Goal: Task Accomplishment & Management: Use online tool/utility

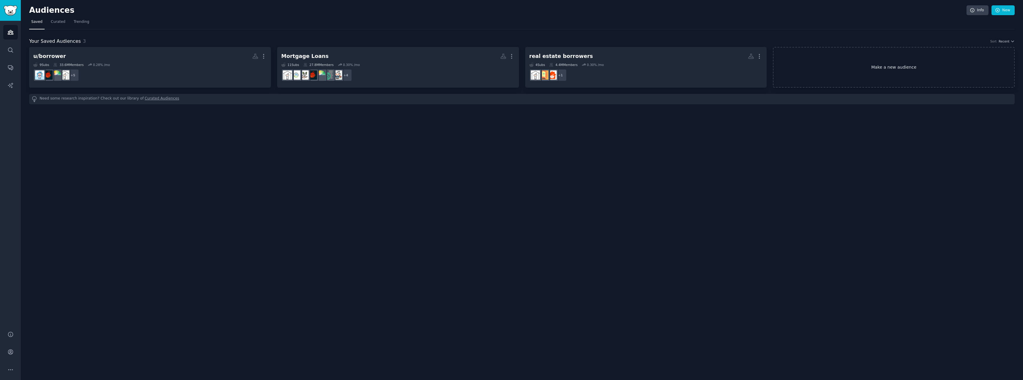
click at [865, 84] on link "Make a new audience" at bounding box center [894, 67] width 242 height 41
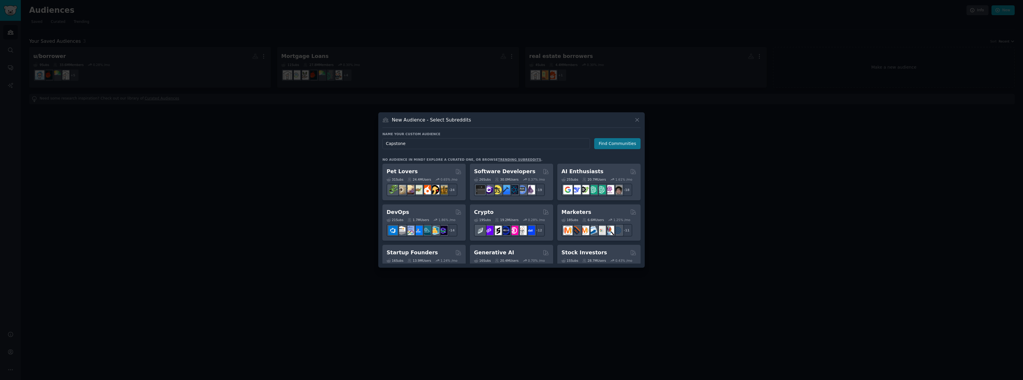
type input "Capstone"
click at [599, 143] on button "Find Communities" at bounding box center [617, 143] width 46 height 11
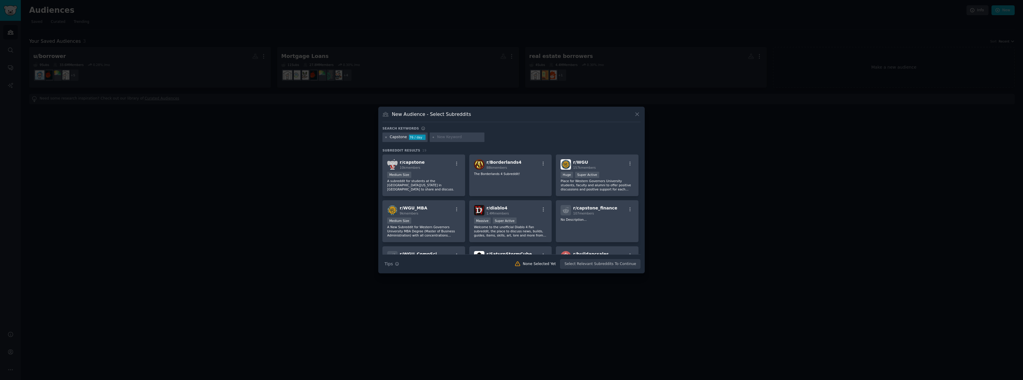
click at [387, 136] on icon at bounding box center [385, 136] width 1 height 1
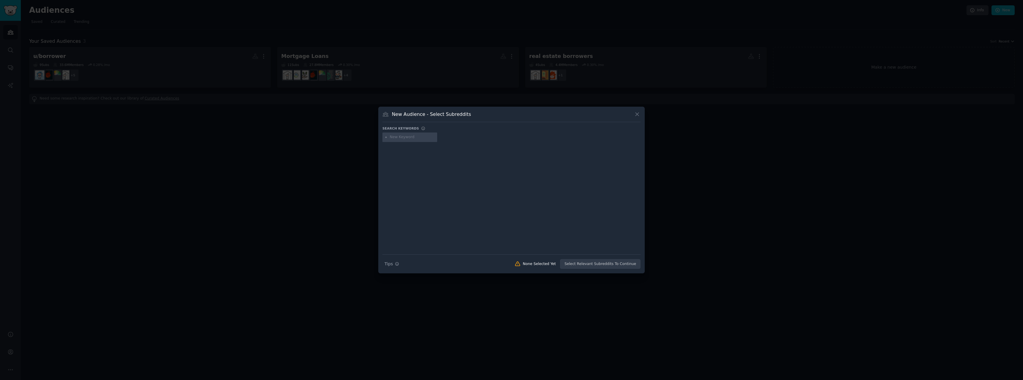
click at [397, 136] on input "text" at bounding box center [412, 137] width 45 height 5
type input "real estate"
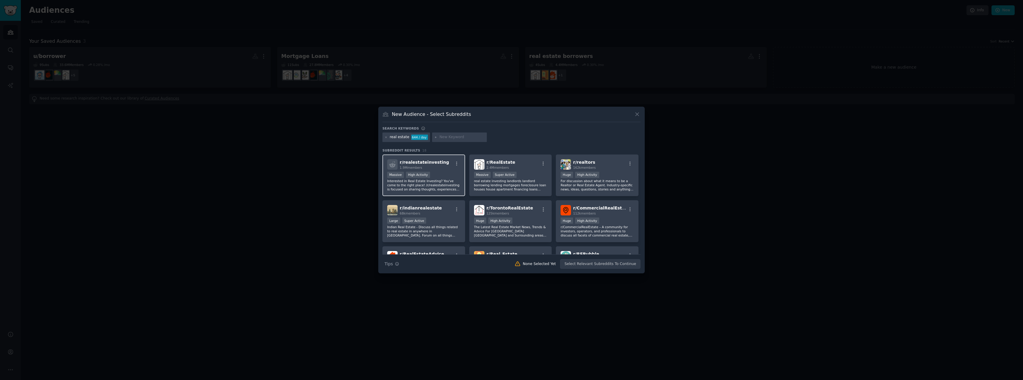
click at [444, 173] on div ">= 80th percentile for submissions / day Massive High Activity" at bounding box center [423, 175] width 73 height 7
click at [517, 175] on div ">= 95th percentile for submissions / day Massive Super Active" at bounding box center [510, 175] width 73 height 7
click at [605, 222] on div "Huge High Activity" at bounding box center [597, 221] width 73 height 7
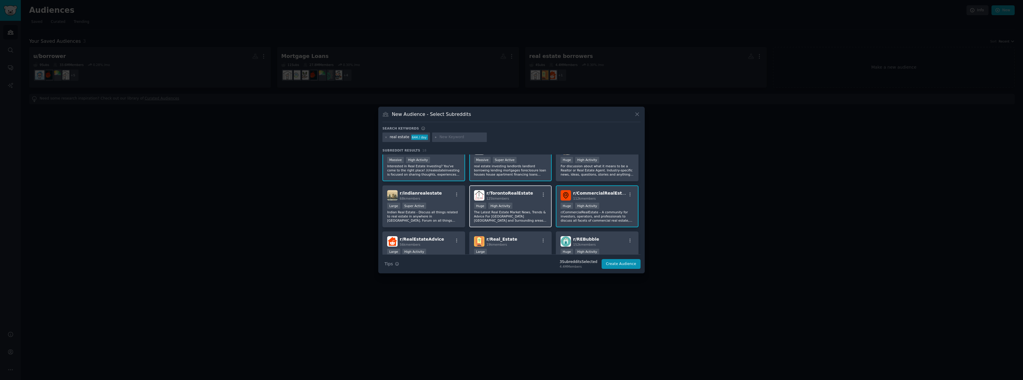
scroll to position [30, 0]
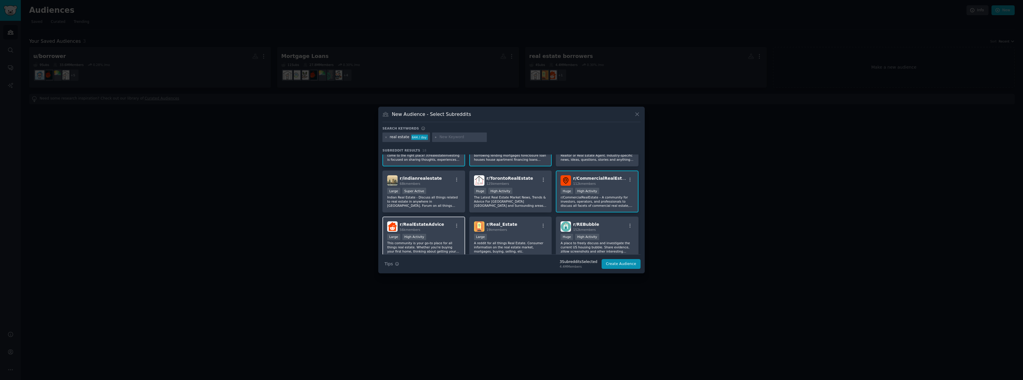
click at [444, 233] on div "r/ RealEstateAdvice 56k members Large High Activity This community is your go-t…" at bounding box center [423, 238] width 83 height 42
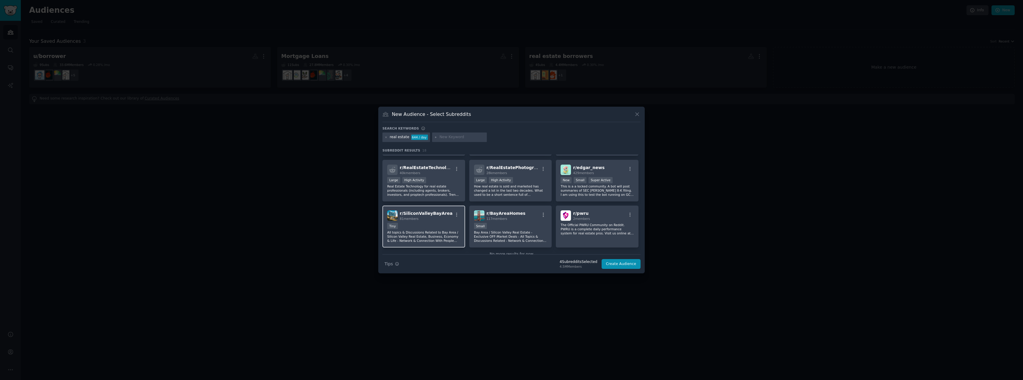
scroll to position [192, 0]
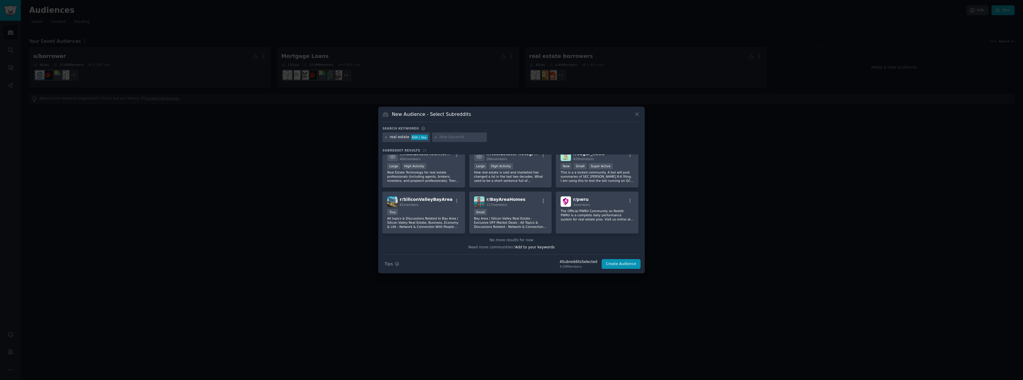
click at [386, 137] on icon at bounding box center [386, 137] width 3 height 3
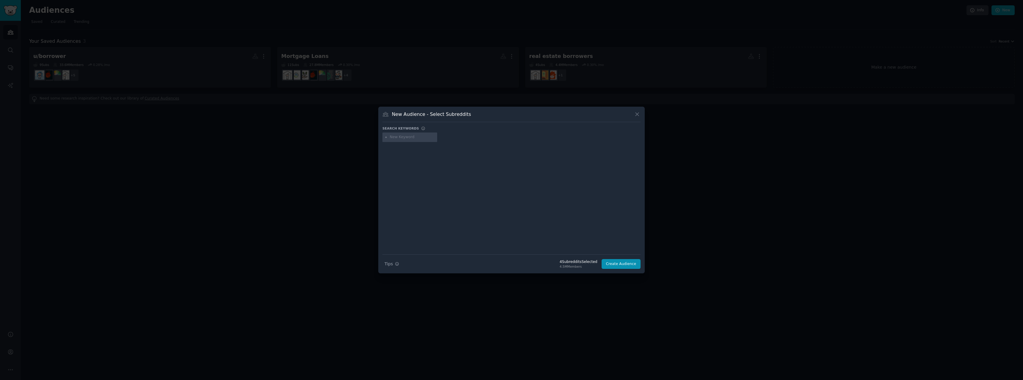
click at [397, 138] on input "text" at bounding box center [412, 137] width 45 height 5
type input "p"
type input "finance"
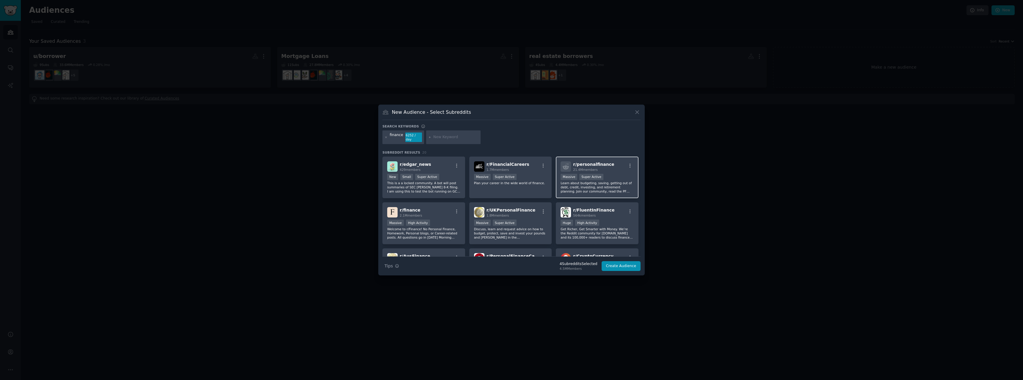
click at [607, 167] on div "r/ personalfinance 21.4M members" at bounding box center [597, 166] width 73 height 10
click at [386, 137] on icon at bounding box center [385, 136] width 1 height 1
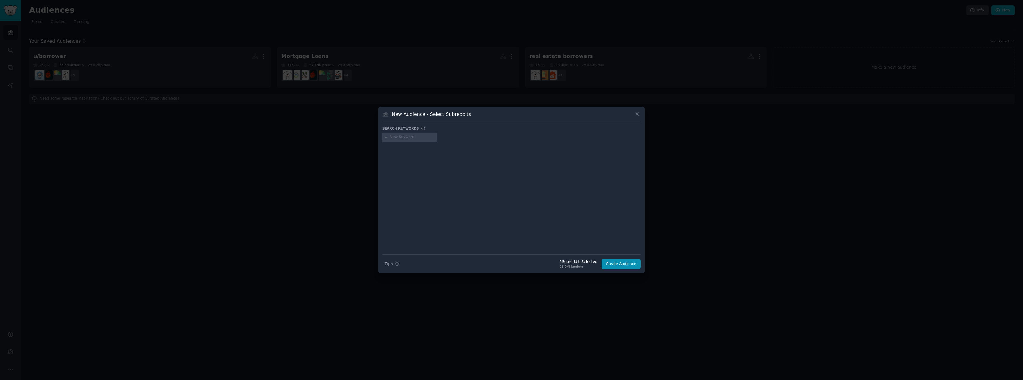
click at [397, 138] on input "text" at bounding box center [412, 137] width 45 height 5
type input "mortgage"
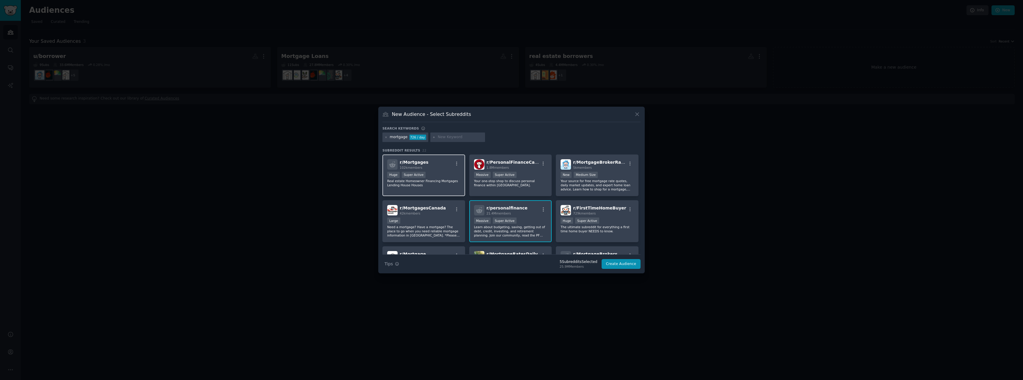
click at [436, 176] on div "Huge Super Active" at bounding box center [423, 175] width 73 height 7
click at [387, 138] on icon at bounding box center [386, 137] width 3 height 3
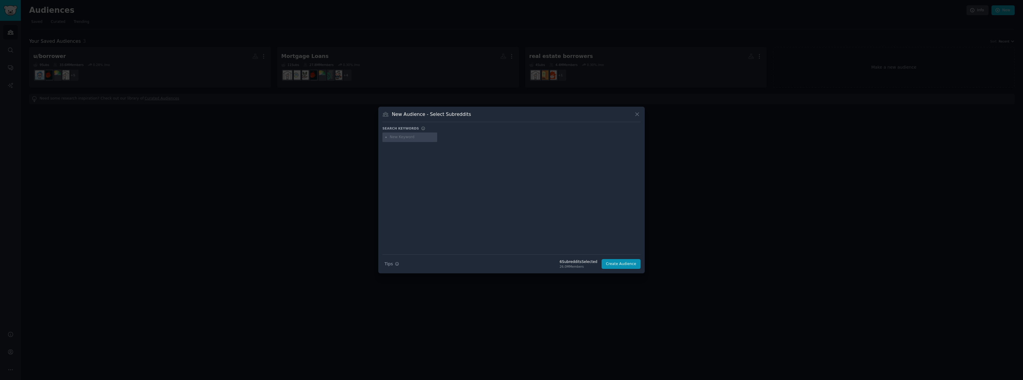
click at [400, 138] on input "text" at bounding box center [412, 137] width 45 height 5
type input "loan"
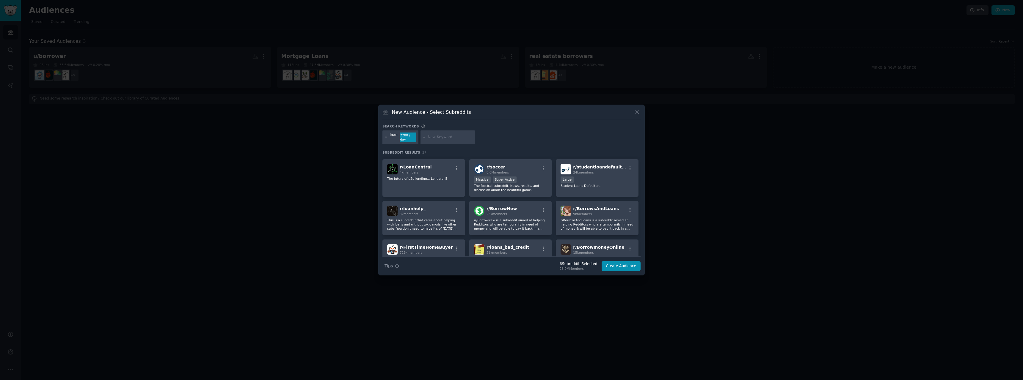
scroll to position [149, 0]
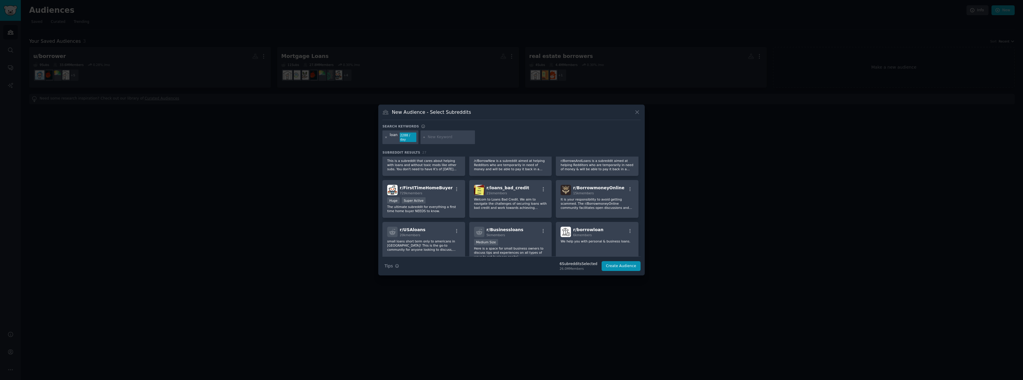
click at [387, 137] on icon at bounding box center [386, 137] width 3 height 3
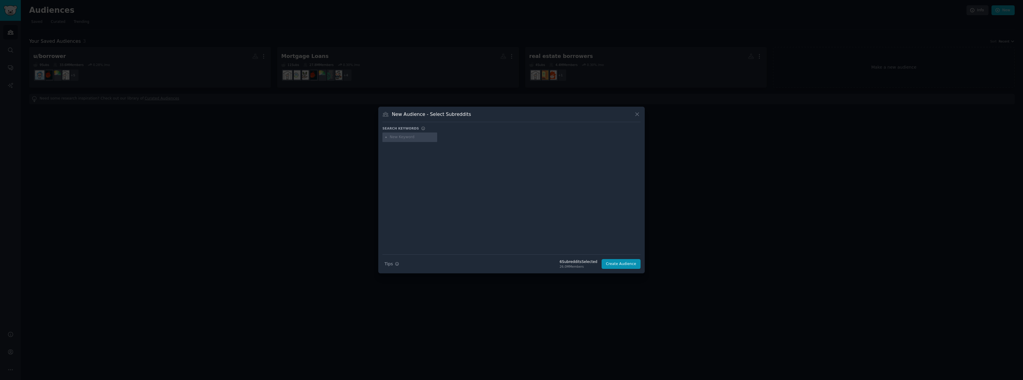
click at [398, 139] on input "text" at bounding box center [412, 137] width 45 height 5
type input "loan originator"
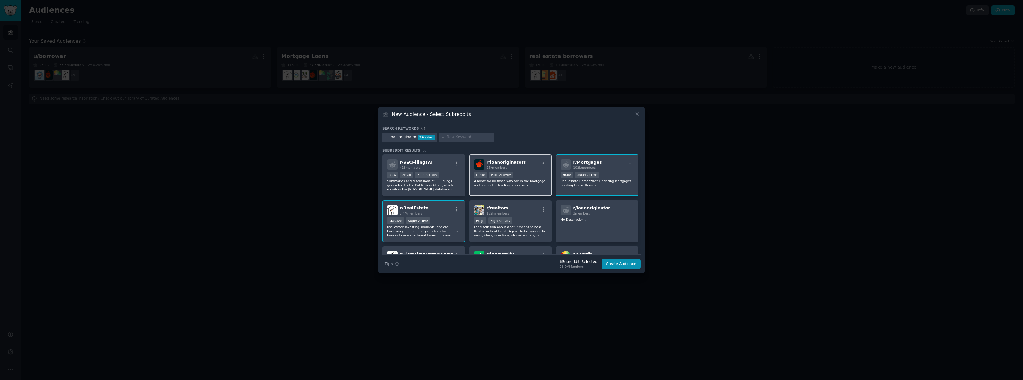
click at [516, 182] on p "A home for all those who are in the mortgage and residential lending businesses." at bounding box center [510, 183] width 73 height 8
click at [387, 136] on icon at bounding box center [386, 137] width 3 height 3
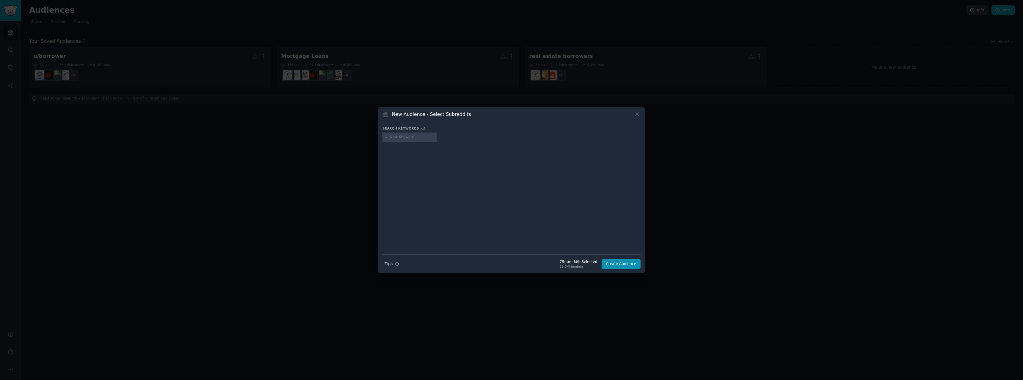
click at [398, 134] on div at bounding box center [409, 138] width 55 height 10
click at [396, 135] on input "text" at bounding box center [412, 137] width 45 height 5
type input "home"
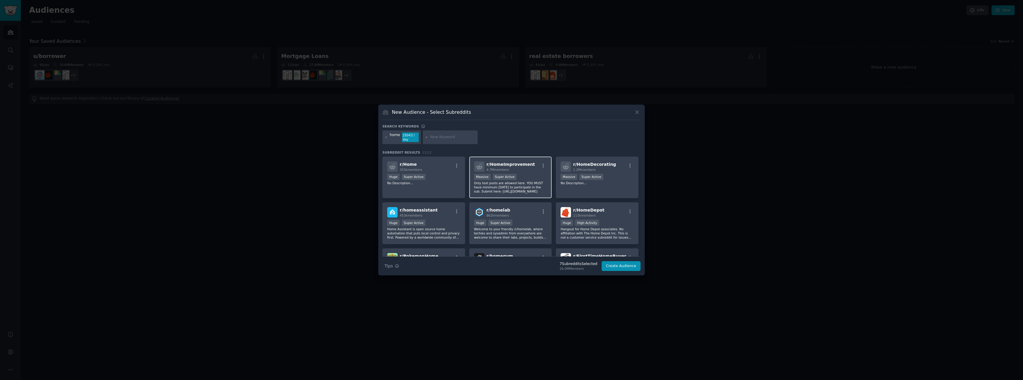
click at [513, 179] on div "Massive Super Active" at bounding box center [510, 177] width 73 height 7
click at [428, 134] on div at bounding box center [450, 138] width 55 height 14
click at [433, 137] on input "text" at bounding box center [452, 137] width 45 height 5
type input "loans"
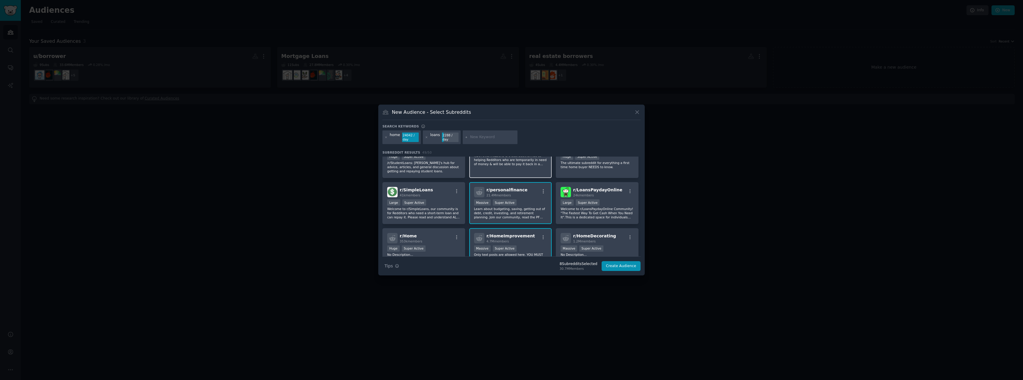
scroll to position [30, 0]
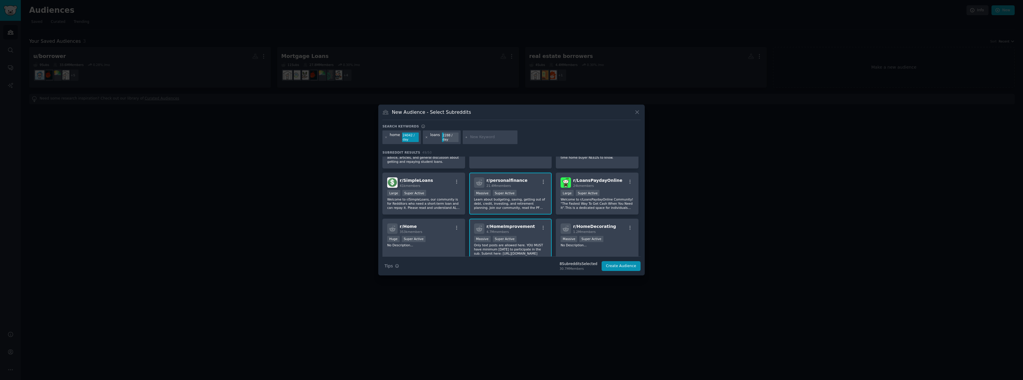
click at [425, 137] on icon at bounding box center [426, 137] width 3 height 3
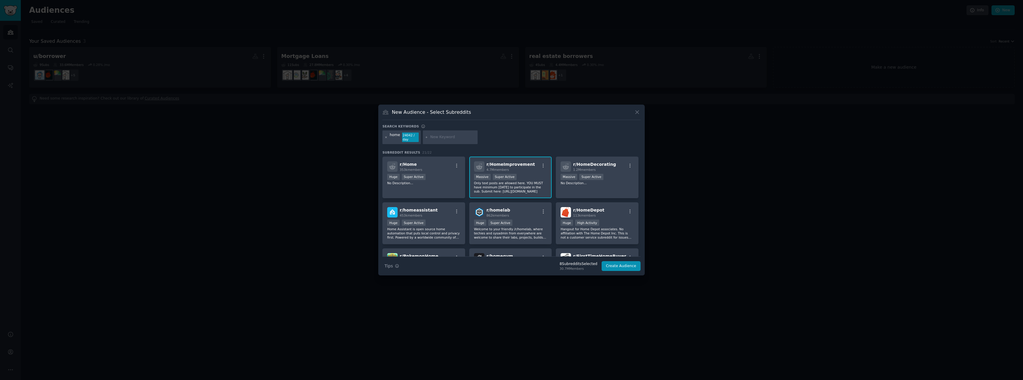
click at [386, 137] on icon at bounding box center [385, 136] width 1 height 1
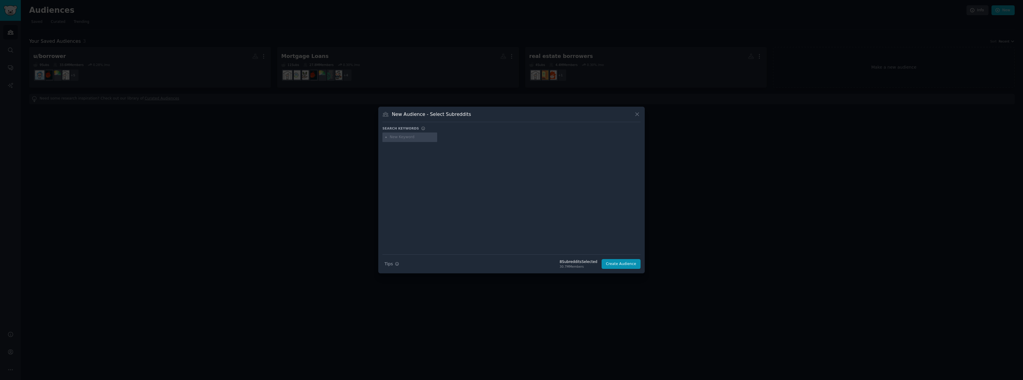
click at [396, 136] on input "text" at bounding box center [412, 137] width 45 height 5
type input "homeloans"
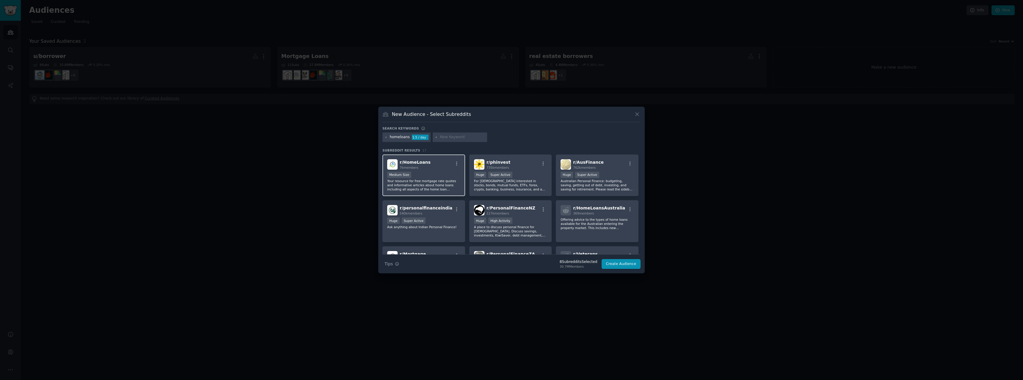
click at [434, 179] on p "Your resource for free mortgage rate quotes and informative articles about home…" at bounding box center [423, 185] width 73 height 12
click at [387, 137] on icon at bounding box center [386, 137] width 3 height 3
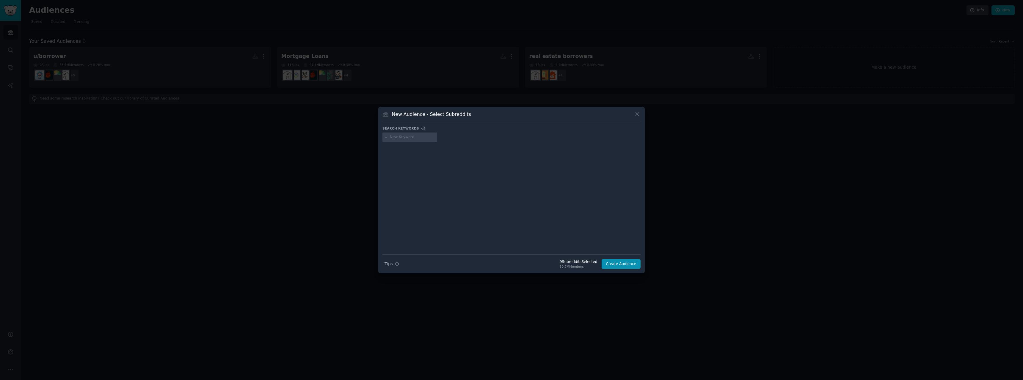
click at [404, 136] on input "text" at bounding box center [412, 137] width 45 height 5
type input "appraisal"
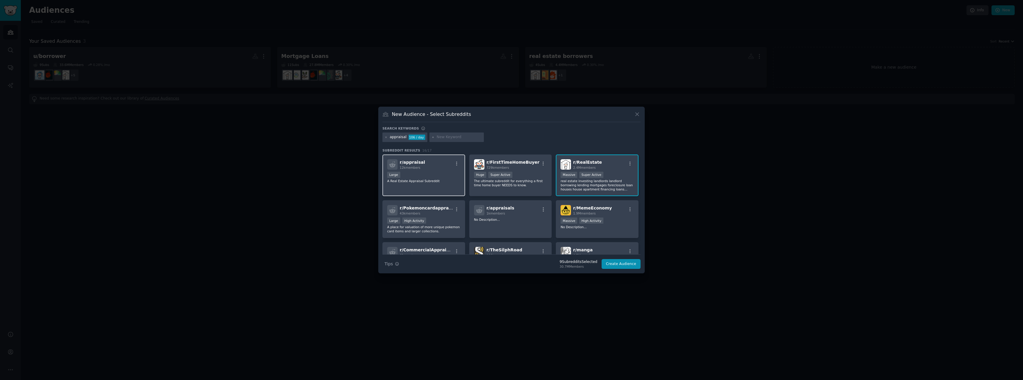
click at [437, 175] on div "Large" at bounding box center [423, 175] width 73 height 7
click at [629, 265] on button "Create Audience" at bounding box center [621, 264] width 39 height 10
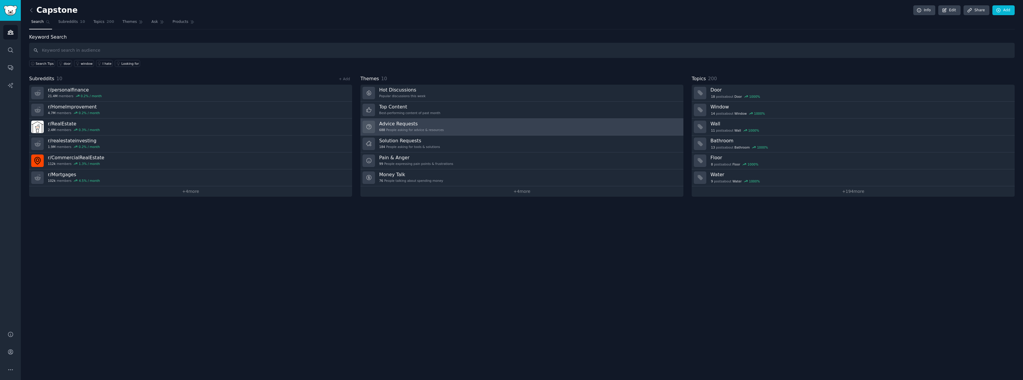
click at [414, 128] on div "Advice Requests 688 People asking for advice & resources" at bounding box center [411, 127] width 65 height 12
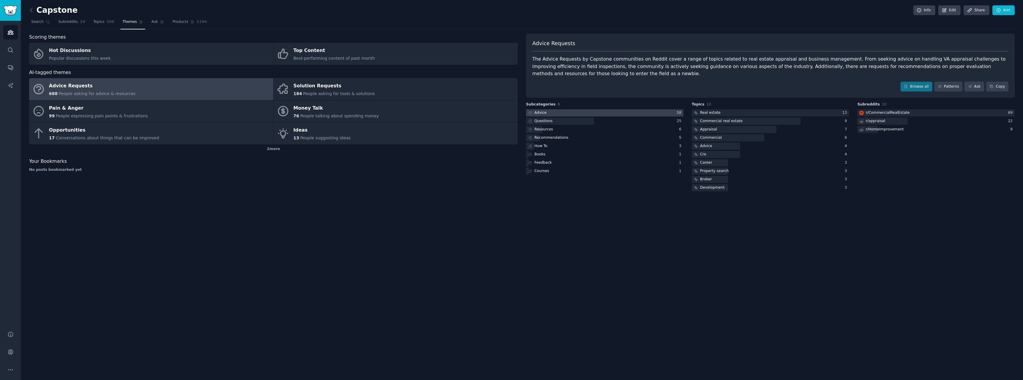
click at [613, 114] on div at bounding box center [604, 112] width 157 height 7
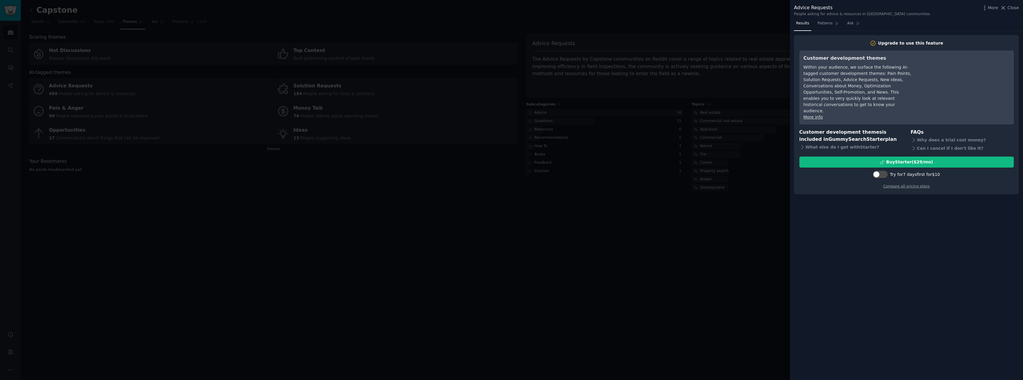
click at [732, 83] on div at bounding box center [511, 190] width 1023 height 380
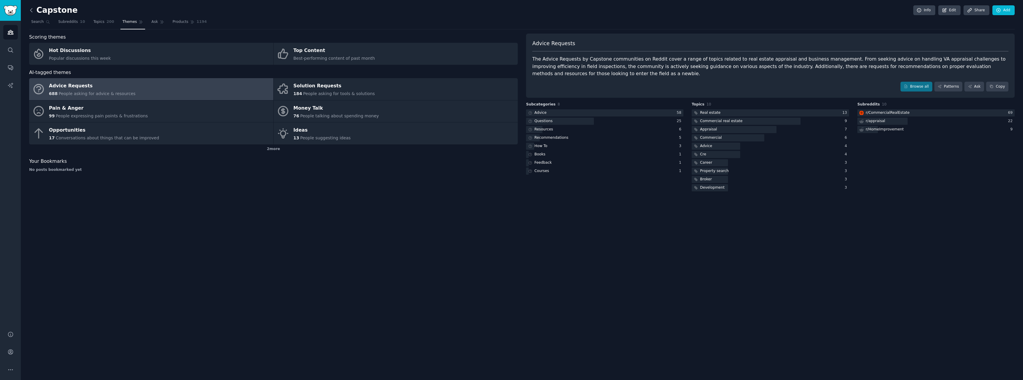
click at [29, 7] on icon at bounding box center [31, 10] width 6 height 6
